Goal: Task Accomplishment & Management: Use online tool/utility

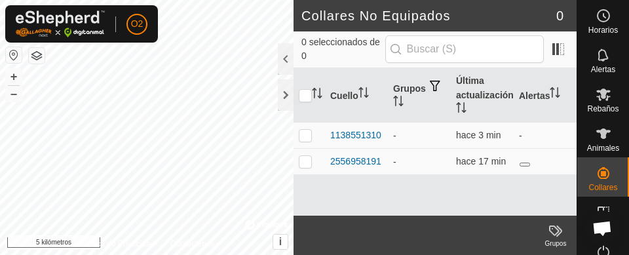
click at [16, 55] on button "button" at bounding box center [14, 55] width 16 height 16
click at [290, 96] on div at bounding box center [286, 94] width 16 height 31
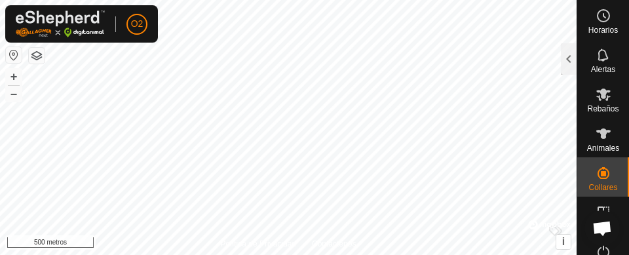
click at [597, 100] on icon at bounding box center [604, 94] width 16 height 16
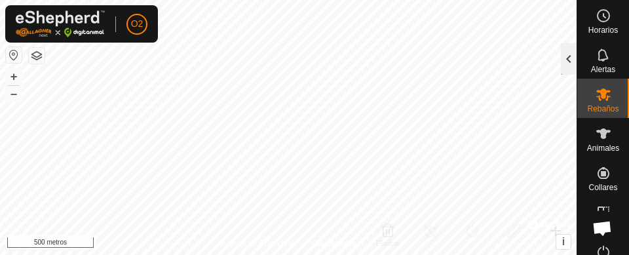
click at [563, 57] on div at bounding box center [569, 58] width 16 height 31
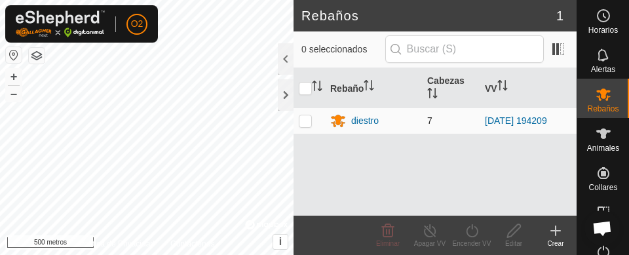
click at [307, 121] on p-checkbox at bounding box center [305, 120] width 13 height 10
checkbox input "true"
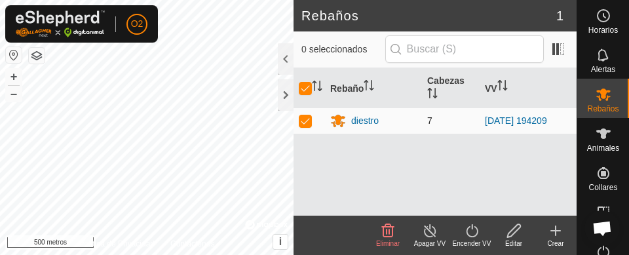
click at [302, 122] on p-checkbox at bounding box center [305, 120] width 13 height 10
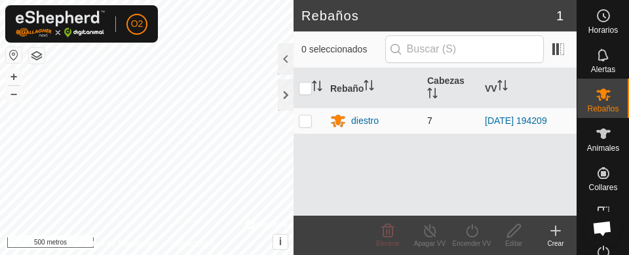
checkbox input "false"
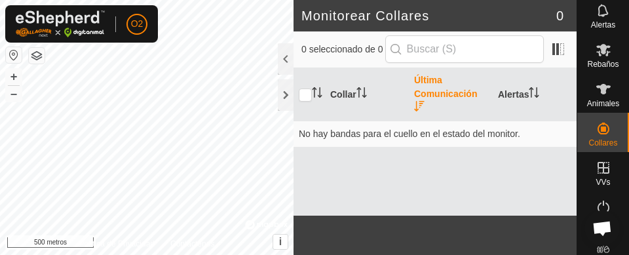
scroll to position [69, 0]
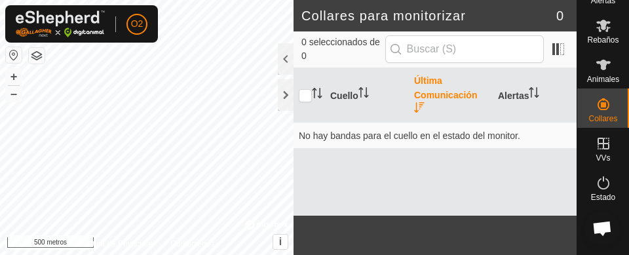
click at [596, 146] on icon at bounding box center [604, 144] width 16 height 16
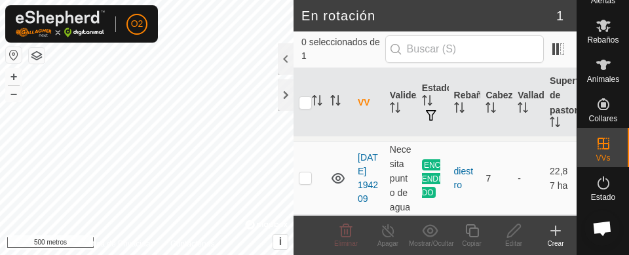
scroll to position [36, 0]
click at [307, 180] on td at bounding box center [309, 178] width 31 height 73
checkbox input "true"
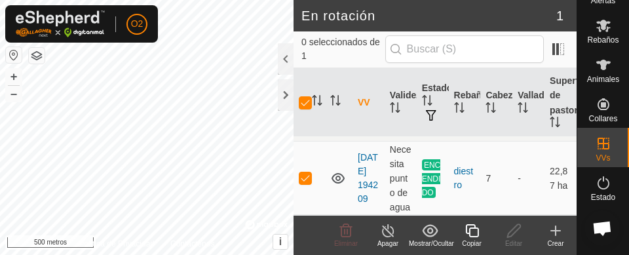
click at [480, 230] on icon at bounding box center [472, 231] width 16 height 16
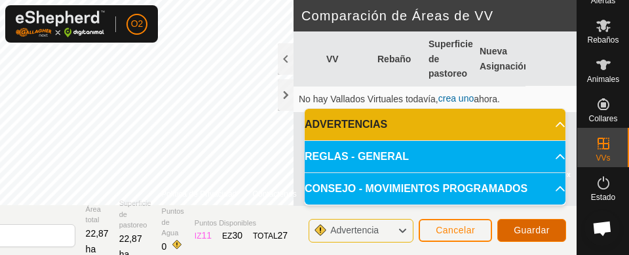
click at [535, 235] on button "Guardar" at bounding box center [531, 230] width 69 height 23
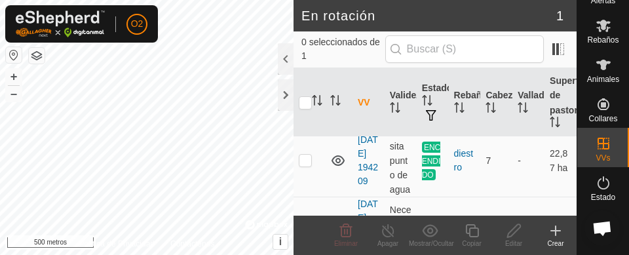
scroll to position [16, 0]
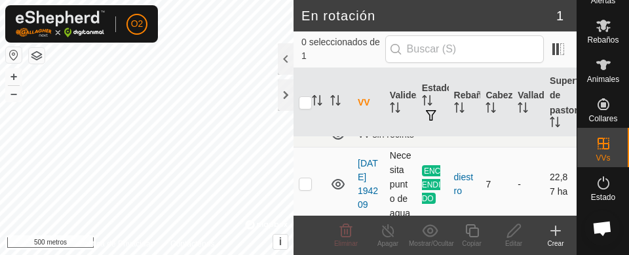
click at [295, 195] on td at bounding box center [309, 183] width 31 height 73
checkbox input "true"
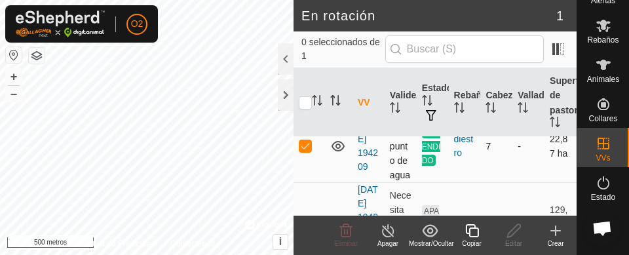
scroll to position [63, 0]
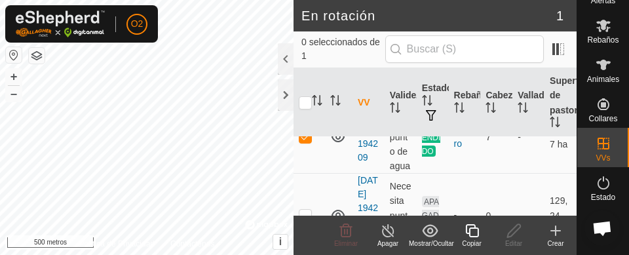
click at [386, 238] on div "Apagar" at bounding box center [388, 243] width 42 height 10
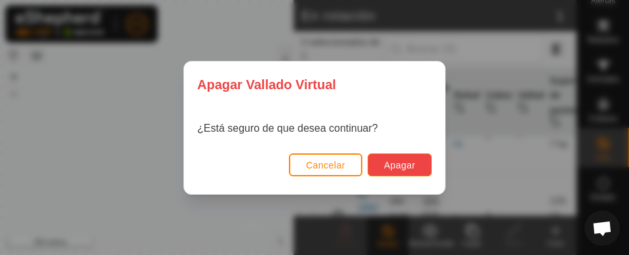
click at [409, 165] on font "Apagar" at bounding box center [399, 165] width 31 height 10
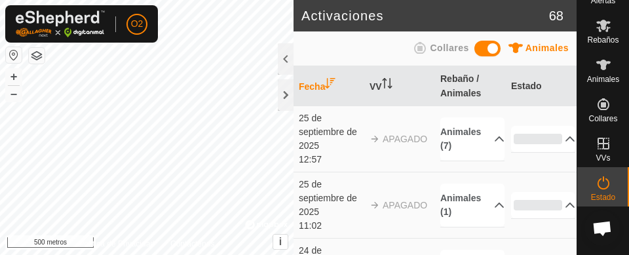
click at [605, 29] on es-mob-svg-icon at bounding box center [604, 25] width 24 height 21
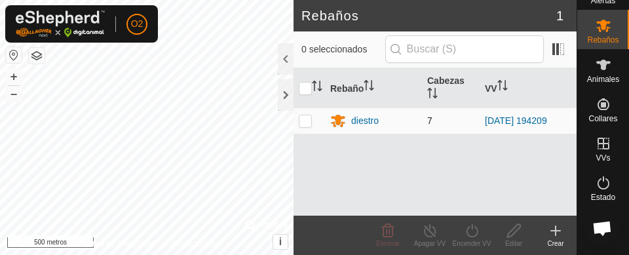
click at [306, 124] on p-checkbox at bounding box center [305, 120] width 13 height 10
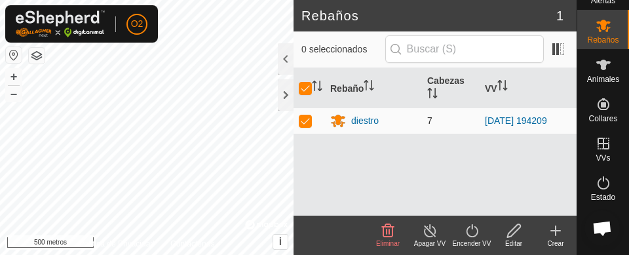
checkbox input "true"
click at [468, 232] on icon at bounding box center [472, 231] width 16 height 16
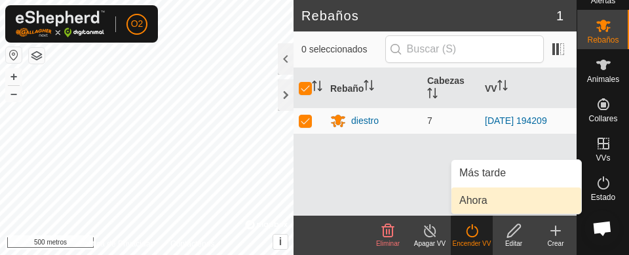
click at [484, 201] on font "Ahora" at bounding box center [473, 200] width 28 height 11
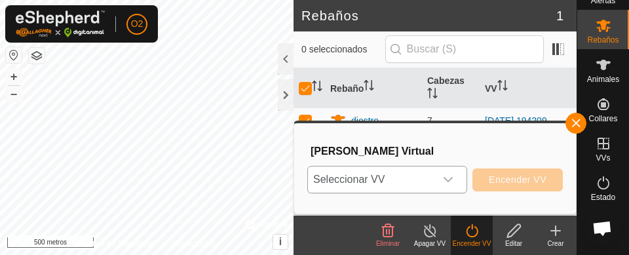
click at [445, 179] on icon "disparador desplegable" at bounding box center [448, 179] width 9 height 5
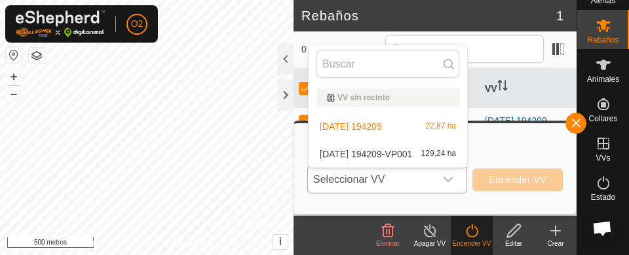
click at [434, 153] on font "129,24 ha" at bounding box center [438, 153] width 35 height 9
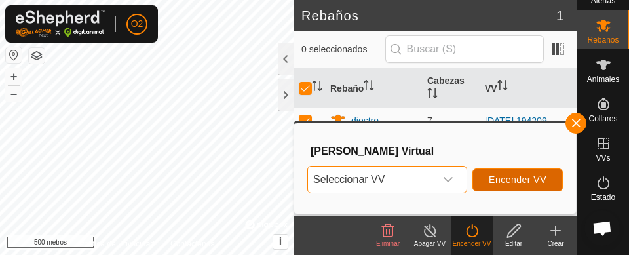
click at [512, 183] on font "Encender VV" at bounding box center [518, 179] width 58 height 10
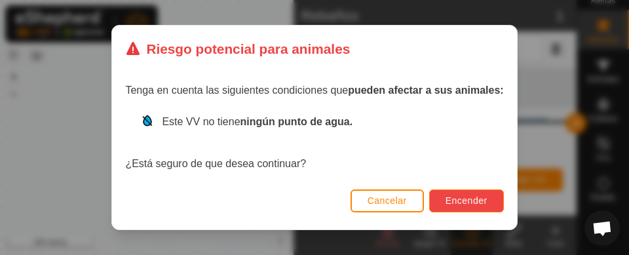
click at [476, 200] on font "Encender" at bounding box center [467, 200] width 42 height 10
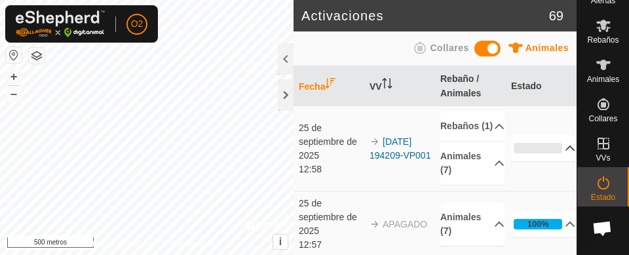
click at [566, 151] on icon at bounding box center [570, 147] width 9 height 5
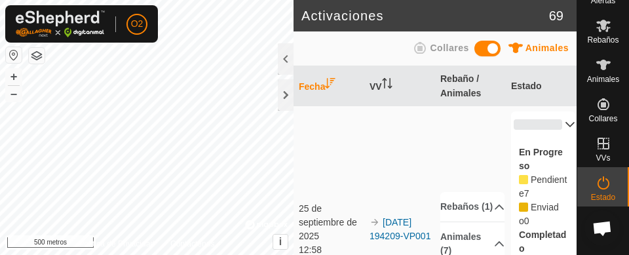
click at [565, 128] on icon at bounding box center [570, 124] width 10 height 10
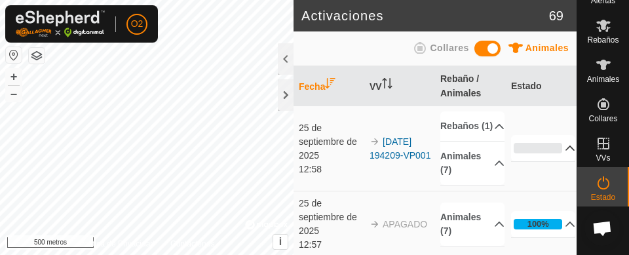
click at [599, 148] on icon at bounding box center [604, 144] width 12 height 12
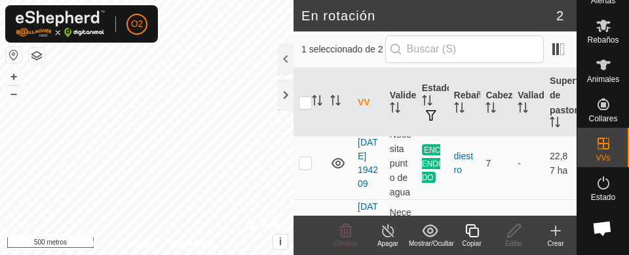
scroll to position [28, 0]
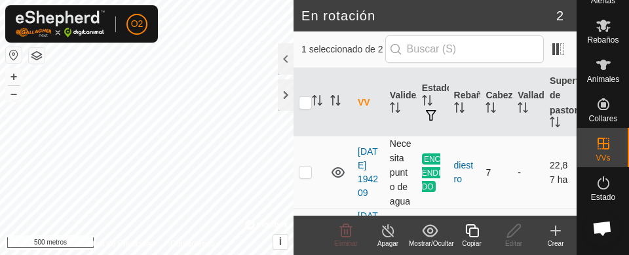
click at [300, 177] on p-checkbox at bounding box center [305, 171] width 13 height 10
checkbox input "true"
drag, startPoint x: 559, startPoint y: 121, endPoint x: 572, endPoint y: 74, distance: 48.3
click at [572, 74] on div "VV Validez Estado Rebaño Cabezas Vallado Superficie de pastoreo VV sin recinto …" at bounding box center [435, 141] width 283 height 147
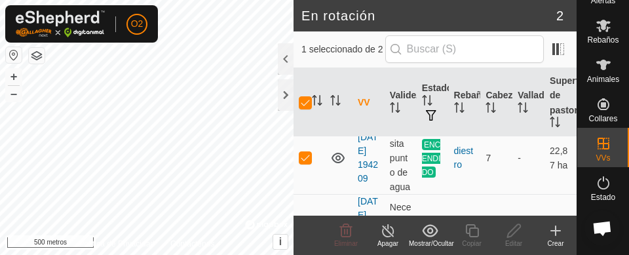
scroll to position [16, 0]
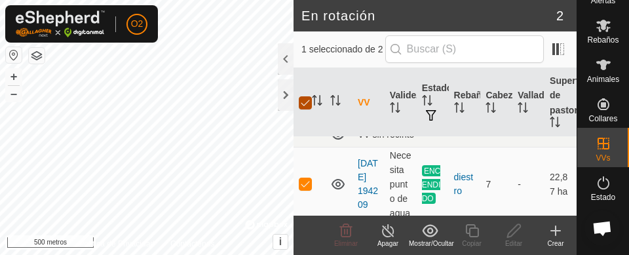
click at [303, 98] on input "checkbox" at bounding box center [305, 102] width 13 height 13
checkbox input "false"
click at [303, 189] on p-checkbox at bounding box center [305, 183] width 13 height 10
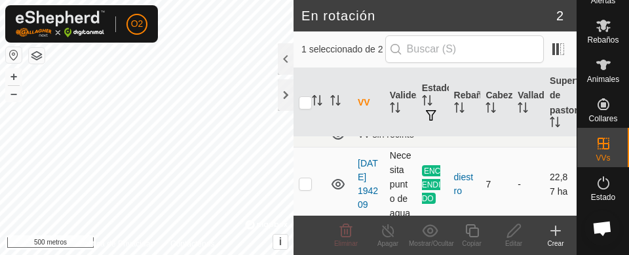
checkbox input "true"
click at [387, 231] on line at bounding box center [388, 231] width 10 height 10
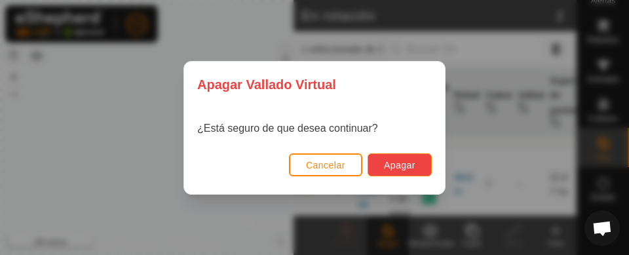
click at [408, 166] on font "Apagar" at bounding box center [399, 165] width 31 height 10
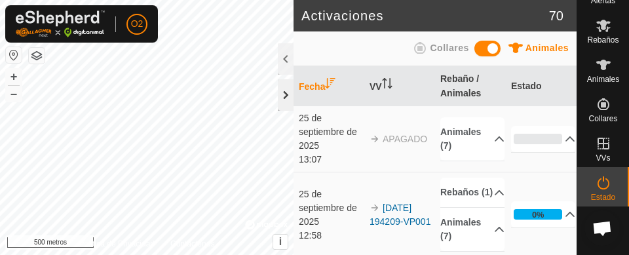
click at [288, 94] on div at bounding box center [286, 94] width 16 height 31
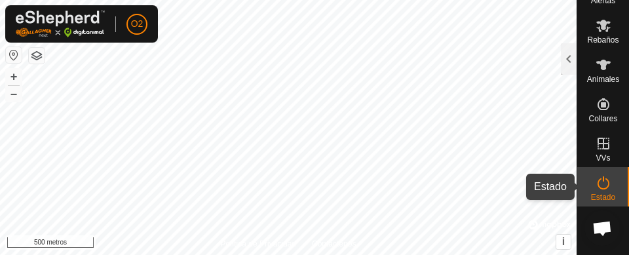
click at [599, 173] on es-activation-svg-icon at bounding box center [604, 182] width 24 height 21
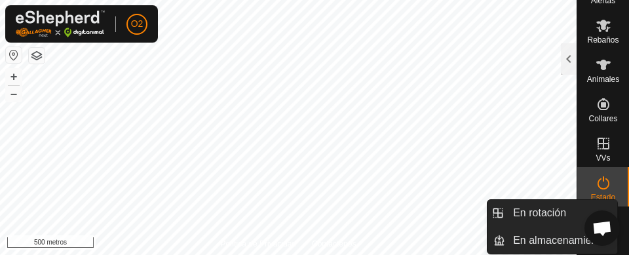
click at [600, 142] on icon at bounding box center [604, 144] width 16 height 16
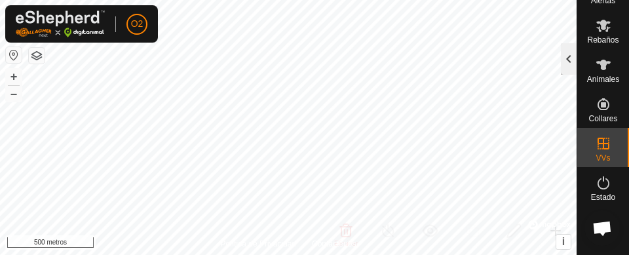
click at [565, 62] on div at bounding box center [569, 58] width 16 height 31
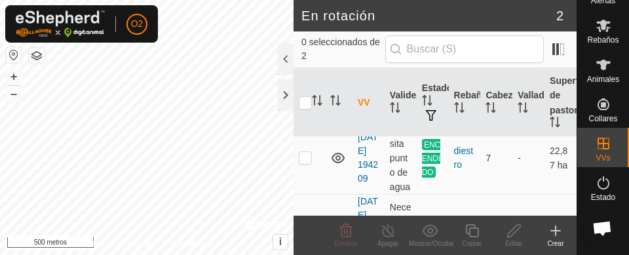
scroll to position [16, 0]
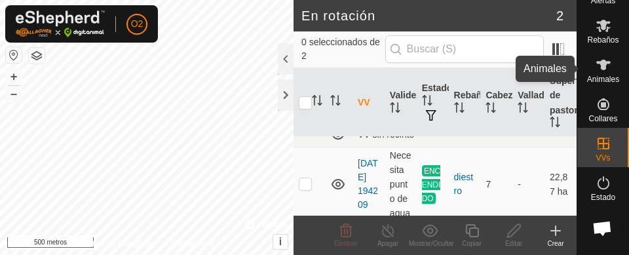
click at [596, 65] on icon at bounding box center [603, 65] width 14 height 10
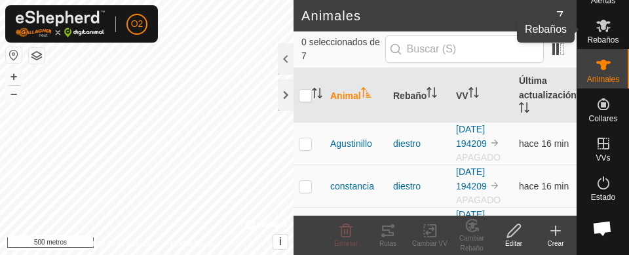
click at [596, 31] on icon at bounding box center [604, 26] width 16 height 16
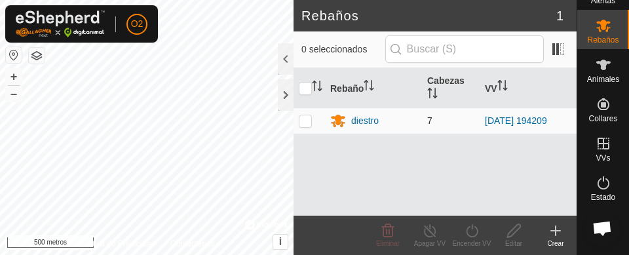
click at [307, 119] on p-checkbox at bounding box center [305, 120] width 13 height 10
checkbox input "true"
click at [468, 221] on div "Encender VV" at bounding box center [472, 235] width 42 height 39
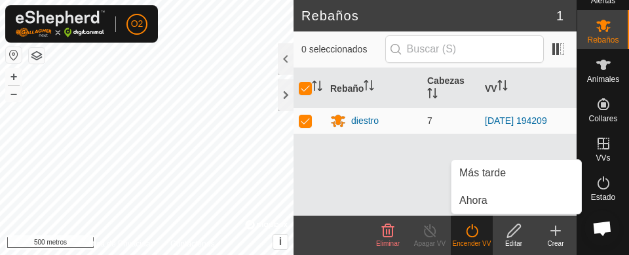
click at [470, 221] on div "Encender VV" at bounding box center [472, 235] width 42 height 39
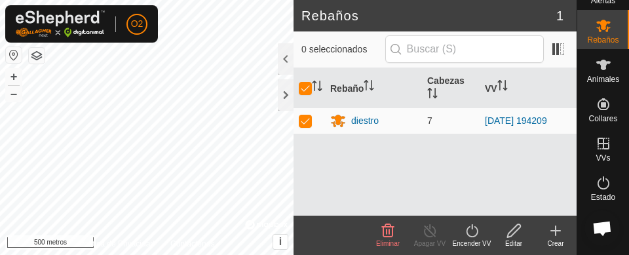
click at [470, 221] on div "Encender VV" at bounding box center [472, 235] width 42 height 39
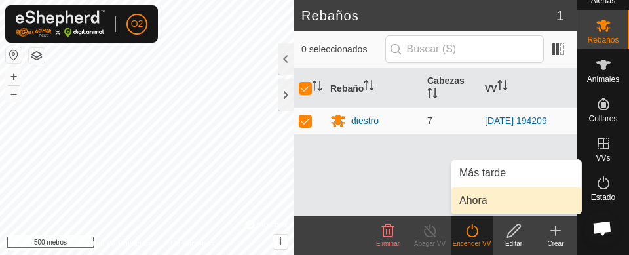
click at [468, 200] on link "Ahora" at bounding box center [516, 200] width 130 height 26
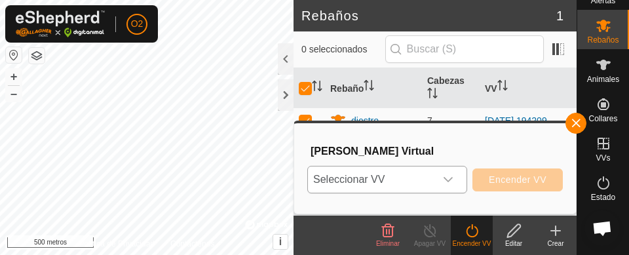
click at [453, 177] on icon "disparador desplegable" at bounding box center [448, 179] width 10 height 10
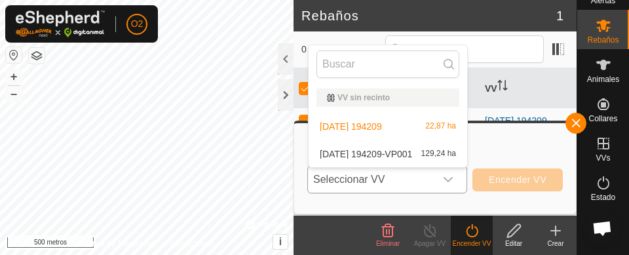
click at [412, 151] on li "19-09-2025 194209-VP001 129,24 ha" at bounding box center [388, 154] width 159 height 26
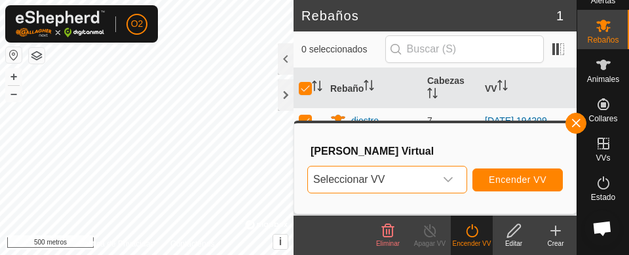
click at [453, 174] on icon "disparador desplegable" at bounding box center [448, 179] width 10 height 10
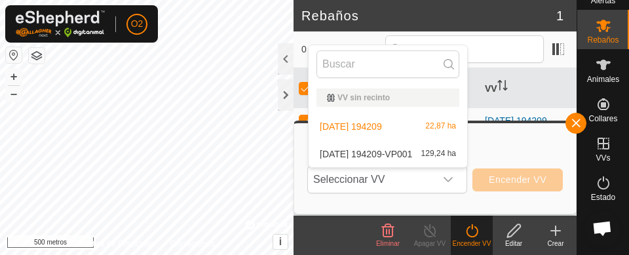
click at [425, 147] on li "19-09-2025 194209-VP001 129,24 ha" at bounding box center [388, 154] width 159 height 26
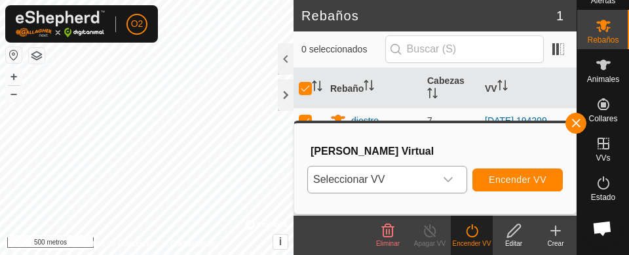
click at [444, 168] on div "disparador desplegable" at bounding box center [448, 179] width 26 height 26
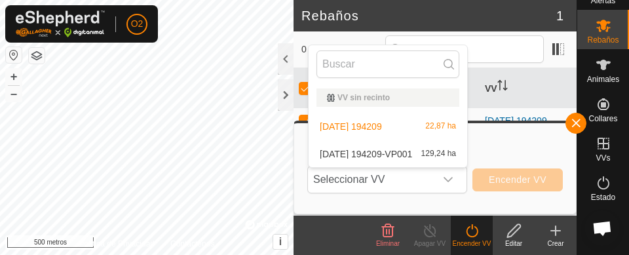
click at [408, 149] on li "19-09-2025 194209-VP001 129,24 ha" at bounding box center [388, 154] width 159 height 26
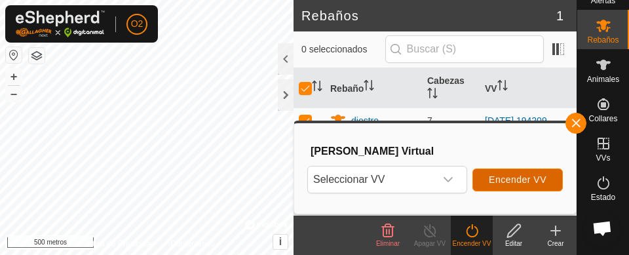
click at [509, 181] on font "Encender VV" at bounding box center [518, 179] width 58 height 10
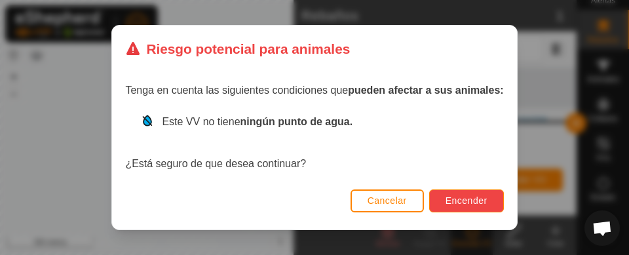
click at [467, 202] on font "Encender" at bounding box center [467, 200] width 42 height 10
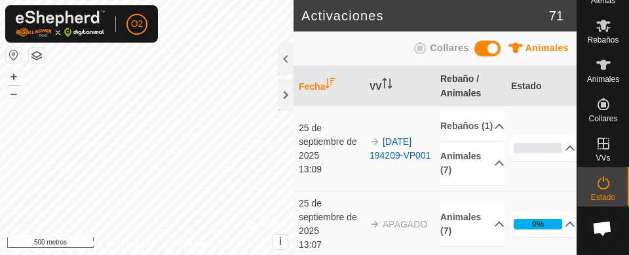
click at [600, 149] on icon at bounding box center [604, 144] width 16 height 16
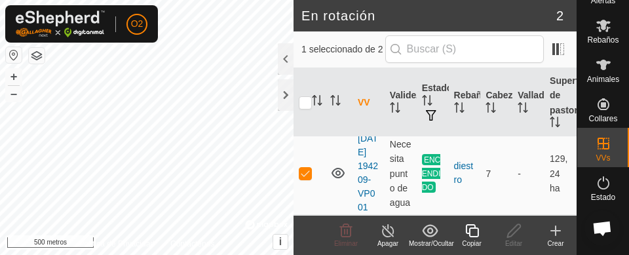
scroll to position [147, 0]
click at [305, 169] on td at bounding box center [309, 173] width 31 height 83
checkbox input "false"
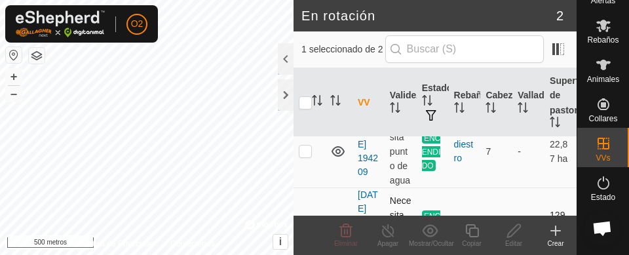
scroll to position [46, 0]
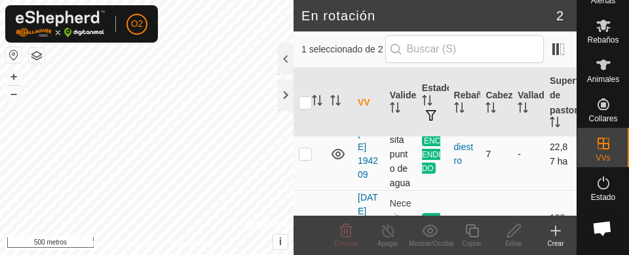
click at [307, 159] on p-checkbox at bounding box center [305, 153] width 13 height 10
click at [303, 169] on td at bounding box center [309, 153] width 31 height 73
checkbox input "false"
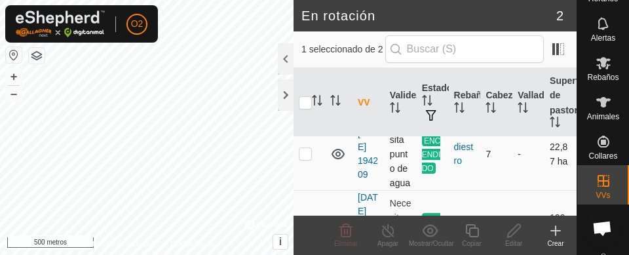
scroll to position [25, 0]
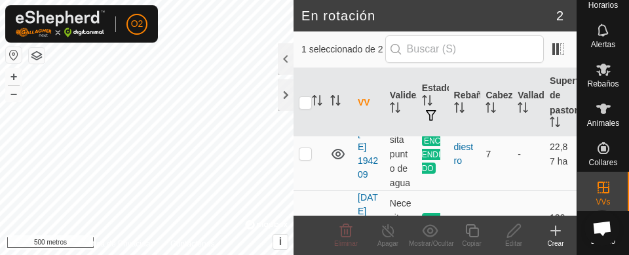
click at [604, 74] on icon at bounding box center [604, 70] width 16 height 16
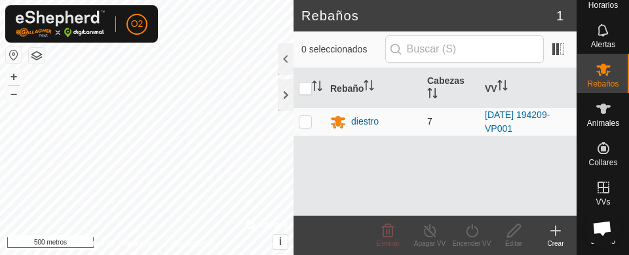
click at [307, 124] on p-checkbox at bounding box center [305, 121] width 13 height 10
checkbox input "true"
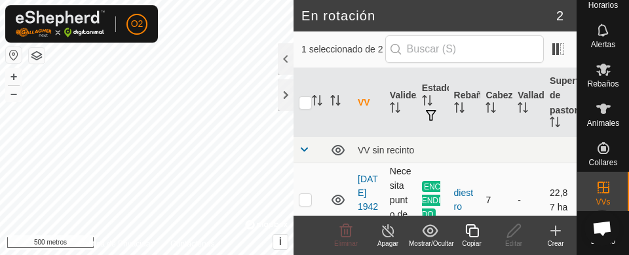
click at [306, 204] on p-checkbox at bounding box center [305, 199] width 13 height 10
checkbox input "true"
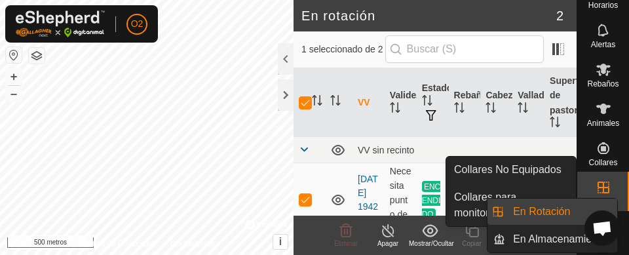
click at [598, 188] on icon at bounding box center [604, 187] width 12 height 12
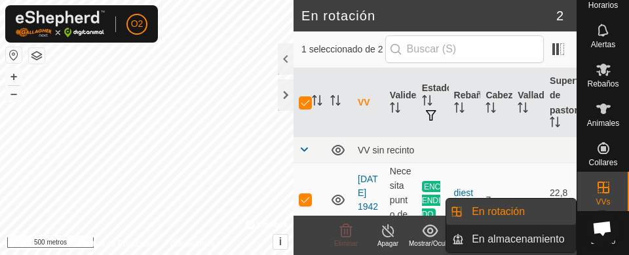
click at [534, 202] on link "En rotación" at bounding box center [520, 212] width 112 height 26
click at [517, 208] on link "En rotación" at bounding box center [520, 212] width 112 height 26
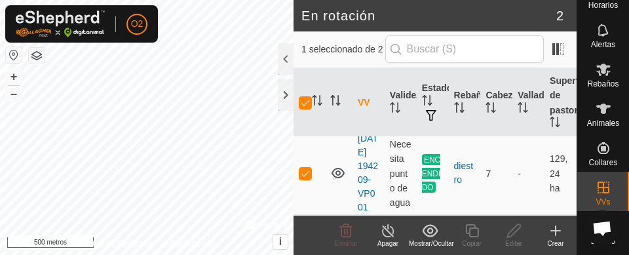
scroll to position [131, 0]
click at [311, 169] on td at bounding box center [309, 173] width 31 height 83
checkbox input "false"
click at [472, 231] on icon at bounding box center [472, 231] width 16 height 16
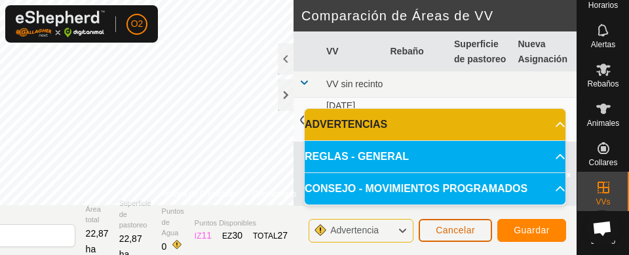
click at [462, 227] on font "Cancelar" at bounding box center [455, 230] width 39 height 10
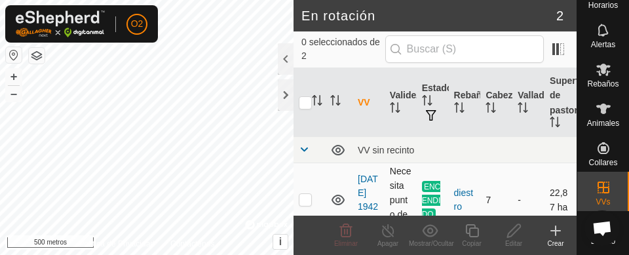
click at [306, 202] on td at bounding box center [309, 199] width 31 height 73
checkbox input "true"
click at [389, 233] on line at bounding box center [388, 231] width 10 height 10
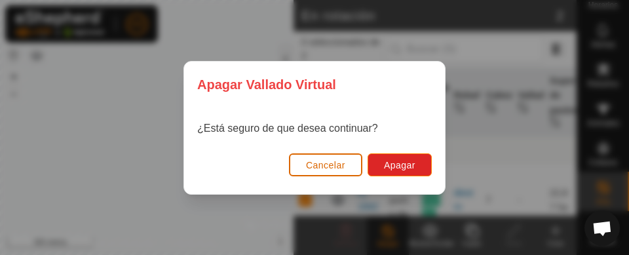
click at [314, 163] on font "Cancelar" at bounding box center [325, 165] width 39 height 10
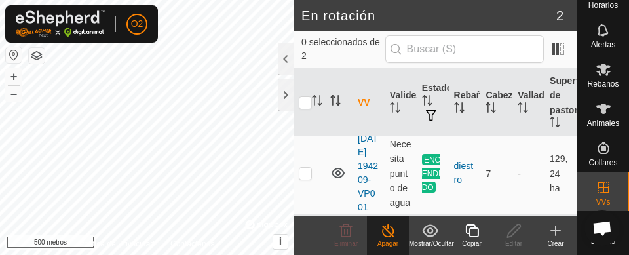
scroll to position [140, 0]
click at [306, 168] on p-checkbox at bounding box center [305, 173] width 13 height 10
checkbox input "true"
click at [387, 225] on icon at bounding box center [388, 230] width 12 height 13
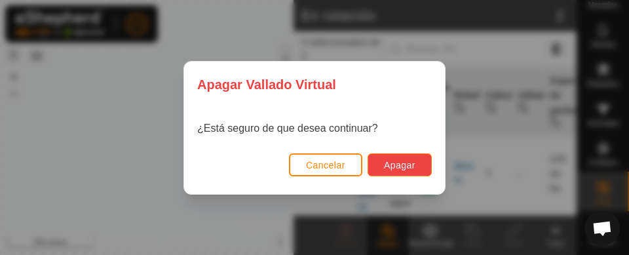
click at [409, 161] on font "Apagar" at bounding box center [399, 165] width 31 height 10
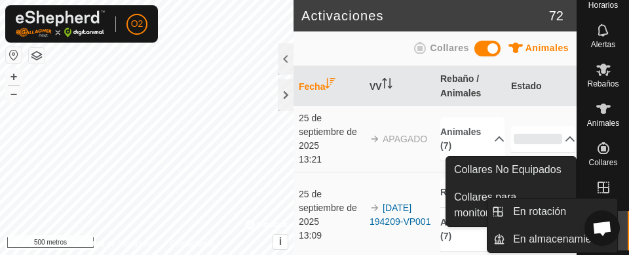
click at [599, 184] on icon at bounding box center [604, 188] width 16 height 16
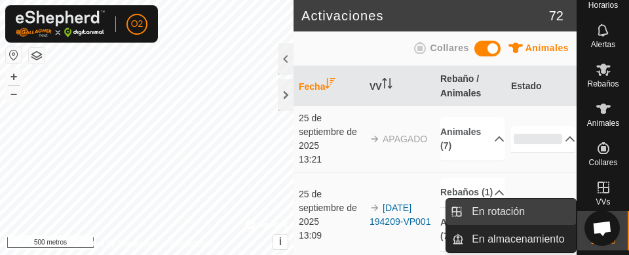
click at [538, 206] on link "En rotación" at bounding box center [520, 212] width 112 height 26
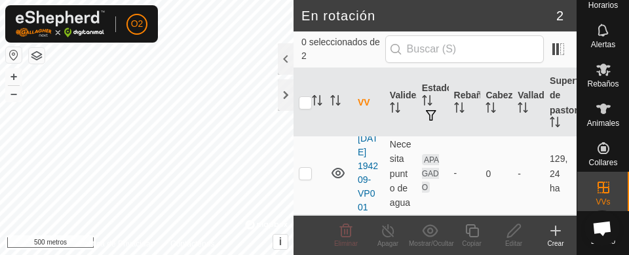
scroll to position [131, 0]
click at [305, 171] on p-checkbox at bounding box center [305, 173] width 13 height 10
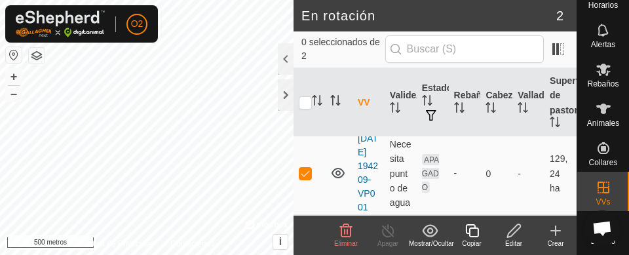
click at [349, 227] on icon at bounding box center [346, 231] width 16 height 16
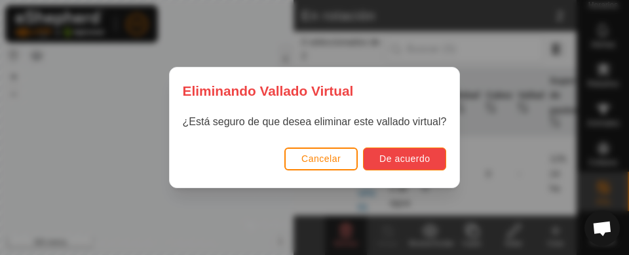
click at [430, 164] on button "De acuerdo" at bounding box center [404, 158] width 83 height 23
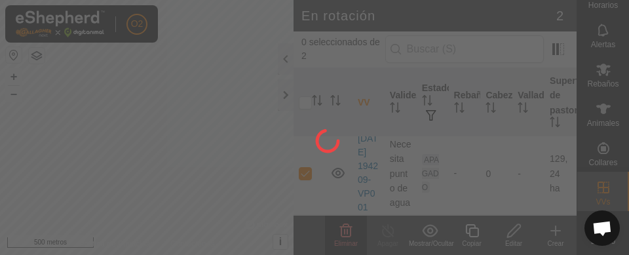
checkbox input "false"
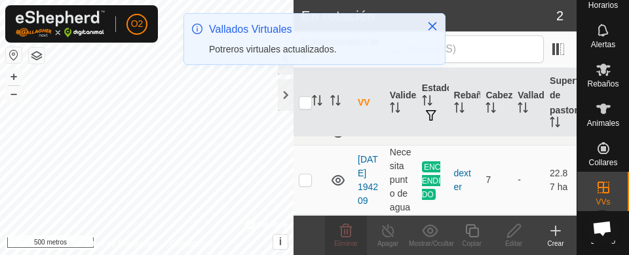
scroll to position [36, 0]
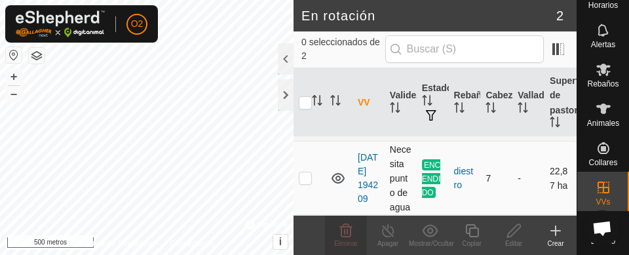
click at [302, 174] on p-checkbox at bounding box center [305, 177] width 13 height 10
checkbox input "true"
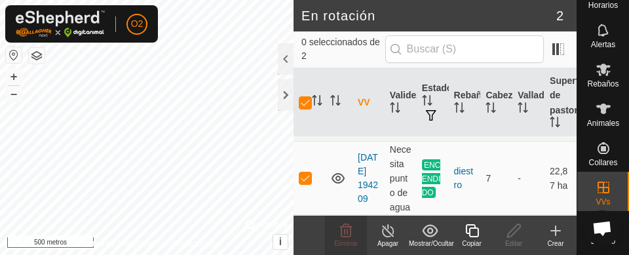
click at [474, 234] on icon at bounding box center [472, 231] width 16 height 16
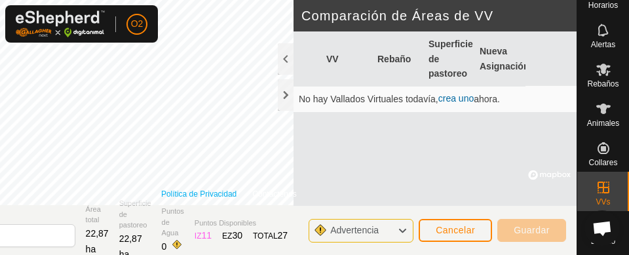
click at [188, 189] on link "Política de Privacidad" at bounding box center [198, 194] width 75 height 12
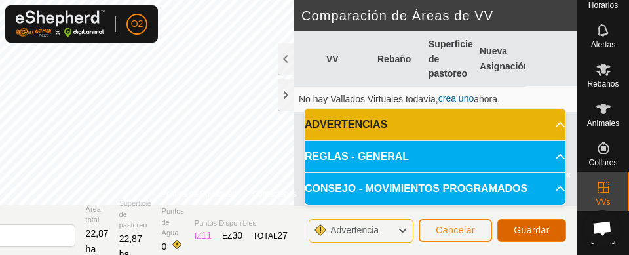
click at [535, 229] on font "Guardar" at bounding box center [532, 230] width 36 height 10
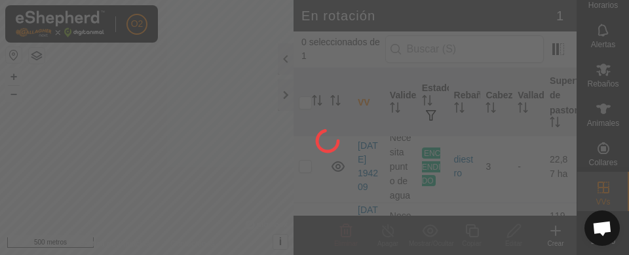
scroll to position [37, 0]
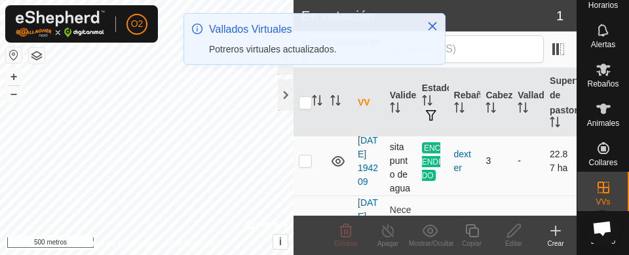
click at [544, 174] on td "22.87 ha" at bounding box center [560, 160] width 32 height 69
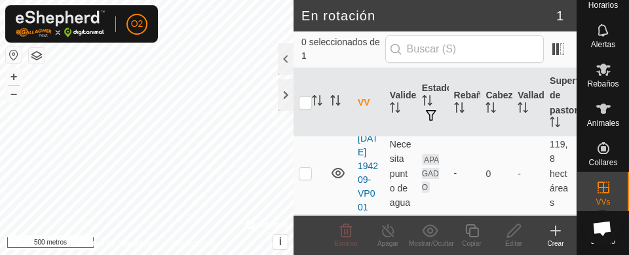
scroll to position [147, 0]
click at [306, 168] on p-checkbox at bounding box center [305, 173] width 13 height 10
checkbox input "true"
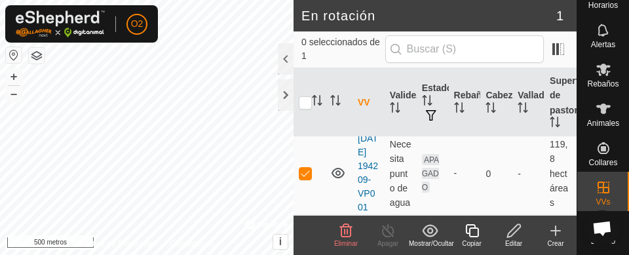
click at [514, 224] on icon at bounding box center [514, 231] width 16 height 16
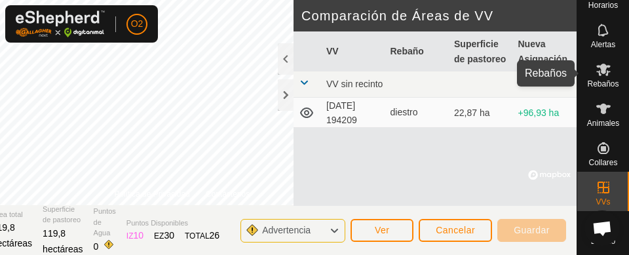
click at [601, 72] on icon at bounding box center [604, 70] width 16 height 16
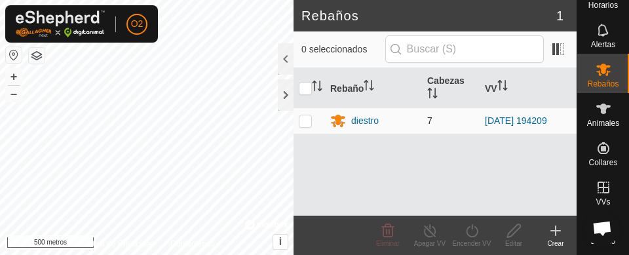
click at [305, 125] on p-checkbox at bounding box center [305, 120] width 13 height 10
checkbox input "true"
click at [472, 231] on icon at bounding box center [472, 231] width 16 height 16
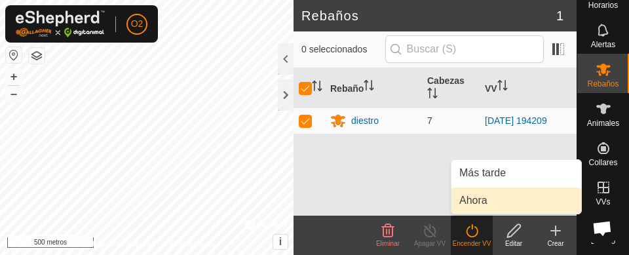
click at [478, 197] on link "Ahora" at bounding box center [516, 200] width 130 height 26
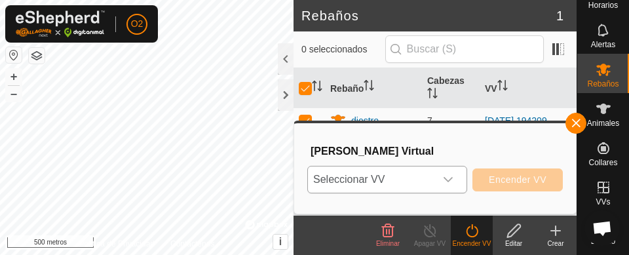
click at [444, 176] on icon "disparador desplegable" at bounding box center [448, 179] width 10 height 10
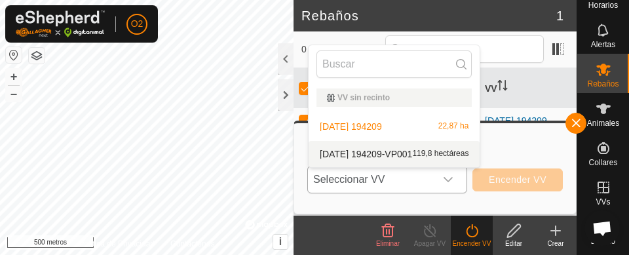
click at [449, 154] on li "19-09-2025 194209-VP001 119,8 hectáreas" at bounding box center [394, 154] width 171 height 26
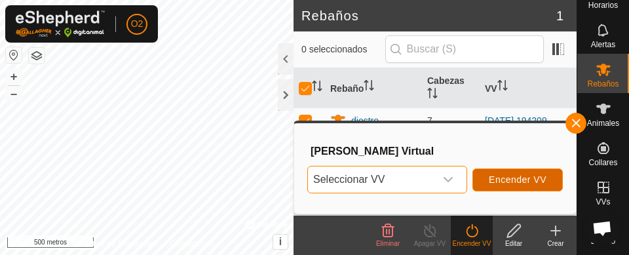
click at [523, 175] on font "Encender VV" at bounding box center [518, 179] width 58 height 10
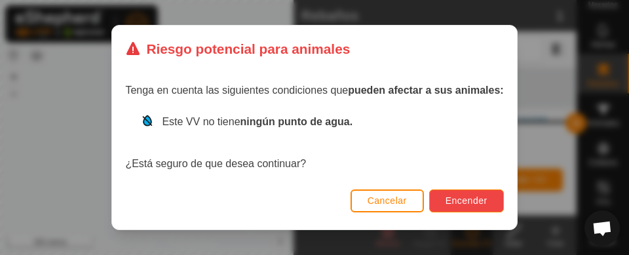
click at [473, 199] on font "Encender" at bounding box center [467, 200] width 42 height 10
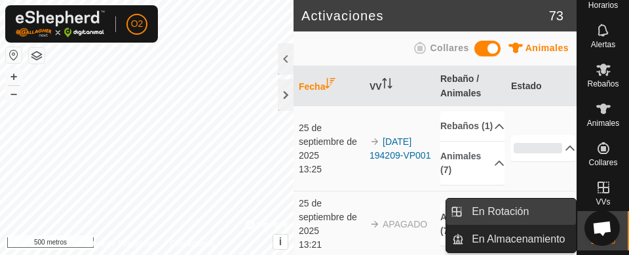
click at [525, 214] on span "En Rotación" at bounding box center [500, 212] width 57 height 16
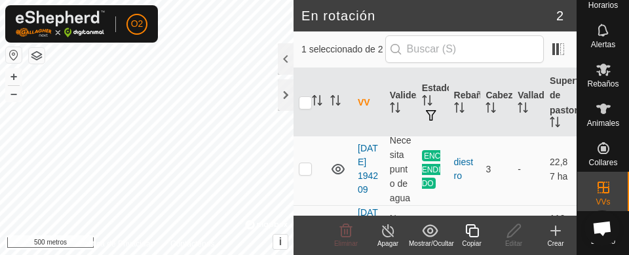
scroll to position [16, 0]
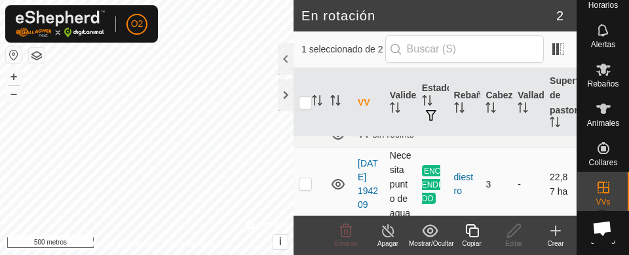
click at [306, 189] on p-checkbox at bounding box center [305, 183] width 13 height 10
checkbox input "true"
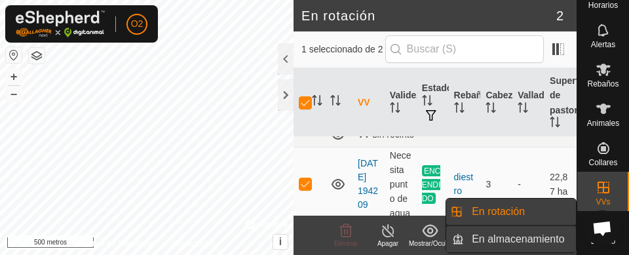
click at [545, 235] on link "En almacenamiento" at bounding box center [520, 239] width 112 height 26
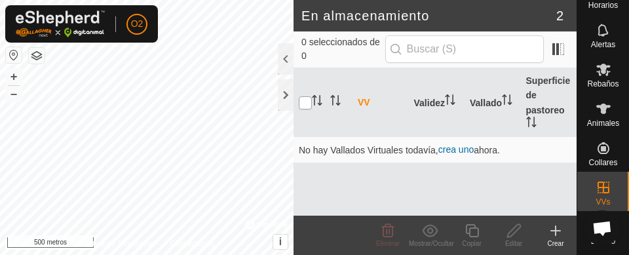
click at [305, 99] on input "checkbox" at bounding box center [305, 102] width 13 height 13
checkbox input "true"
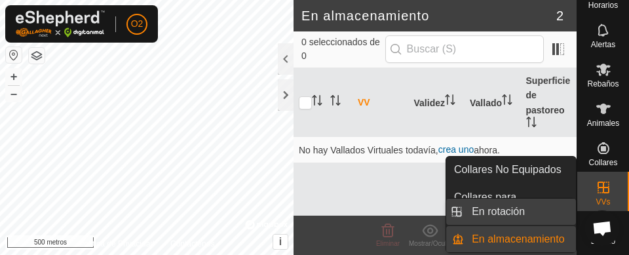
click at [525, 213] on link "En rotación" at bounding box center [520, 212] width 112 height 26
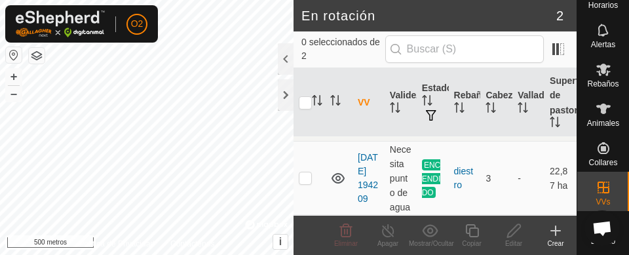
scroll to position [16, 0]
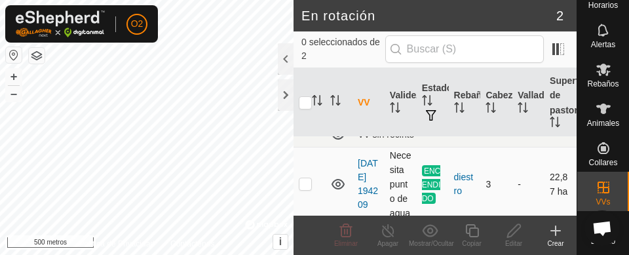
click at [304, 187] on p-checkbox at bounding box center [305, 183] width 13 height 10
checkbox input "true"
click at [385, 231] on icon at bounding box center [388, 231] width 16 height 16
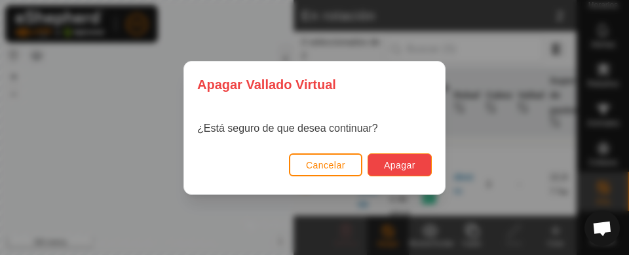
click at [409, 168] on font "Apagar" at bounding box center [399, 165] width 31 height 10
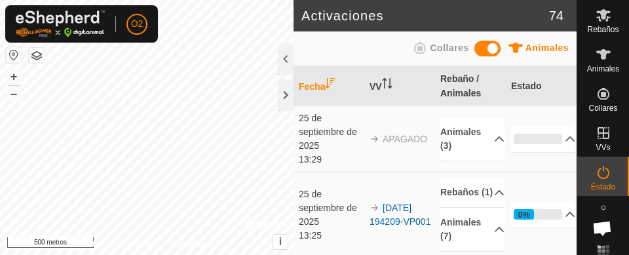
scroll to position [79, 0]
click at [603, 135] on icon at bounding box center [604, 134] width 12 height 12
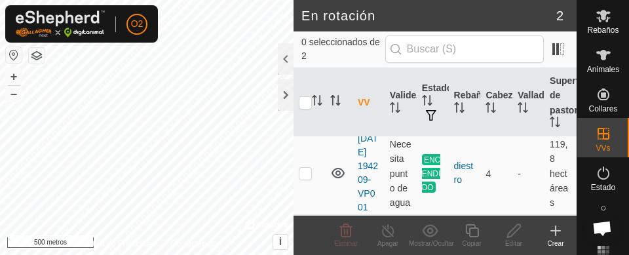
scroll to position [147, 0]
click at [565, 235] on create-svg-icon at bounding box center [556, 231] width 42 height 16
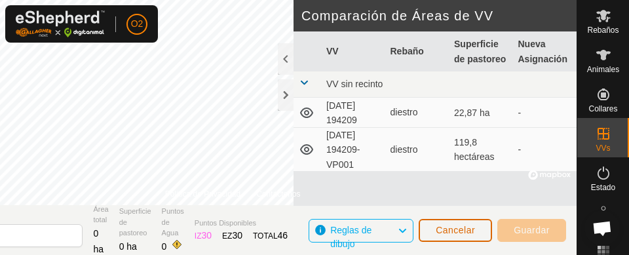
click at [451, 227] on font "Cancelar" at bounding box center [455, 230] width 39 height 10
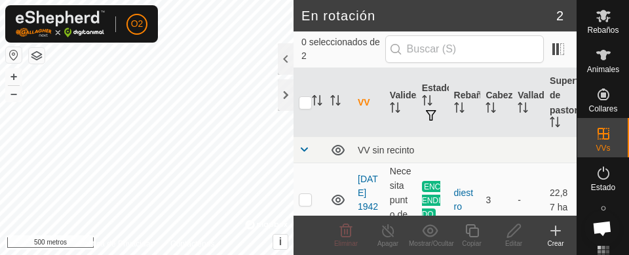
click at [601, 137] on icon at bounding box center [604, 134] width 16 height 16
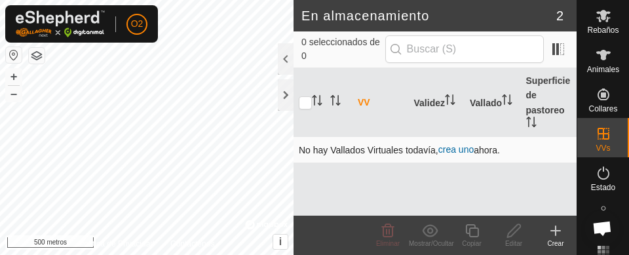
click at [462, 151] on font "crea uno" at bounding box center [455, 149] width 35 height 10
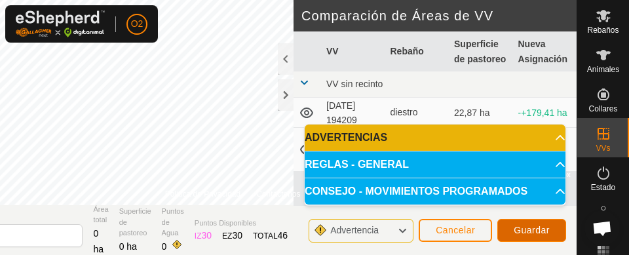
click at [536, 240] on button "Guardar" at bounding box center [531, 230] width 69 height 23
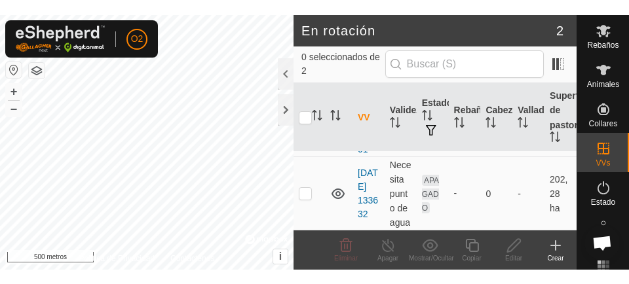
scroll to position [206, 0]
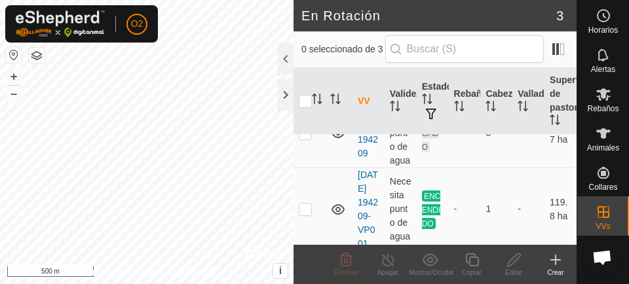
scroll to position [36, 0]
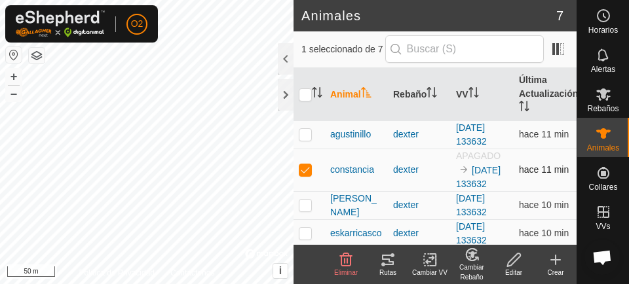
click at [304, 175] on p-checkbox at bounding box center [305, 169] width 13 height 10
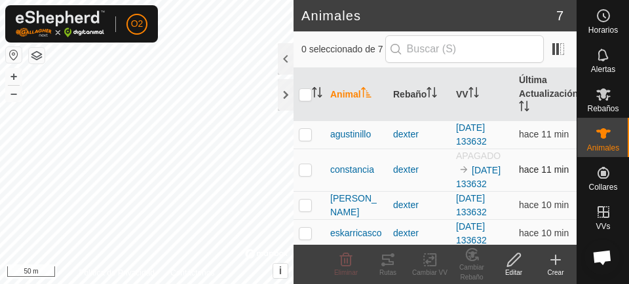
checkbox input "false"
